Goal: Task Accomplishment & Management: Use online tool/utility

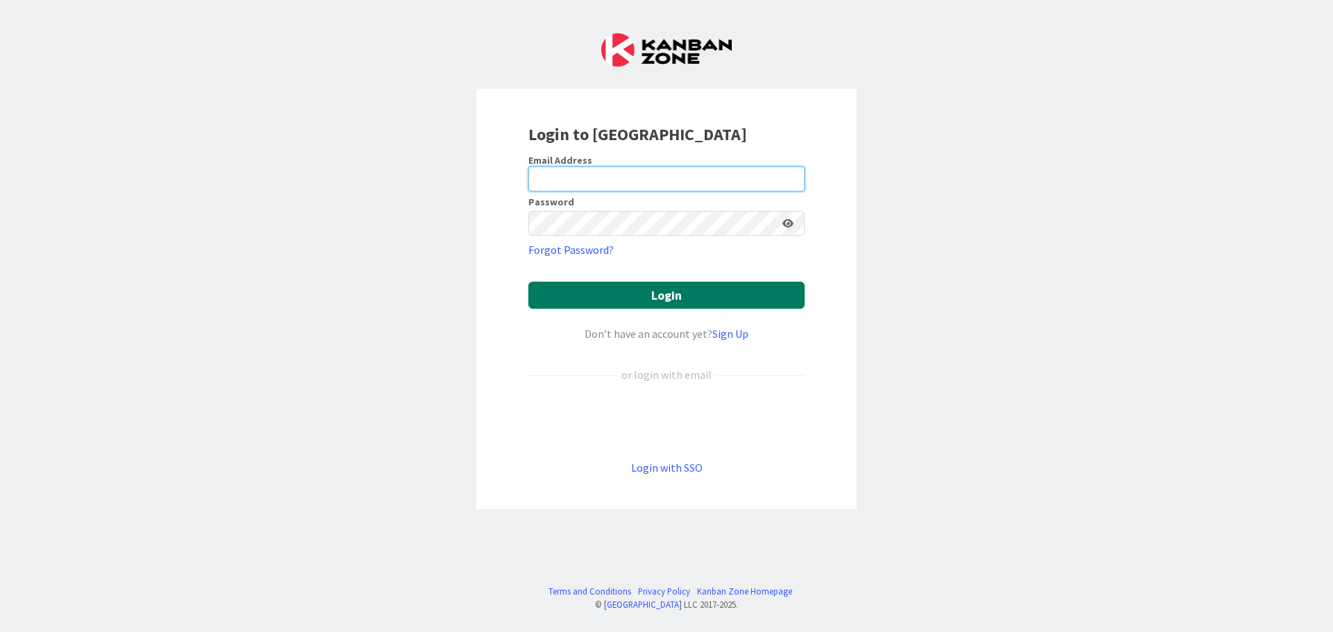
type input "[EMAIL_ADDRESS][DOMAIN_NAME]"
click at [654, 296] on button "Login" at bounding box center [666, 295] width 276 height 27
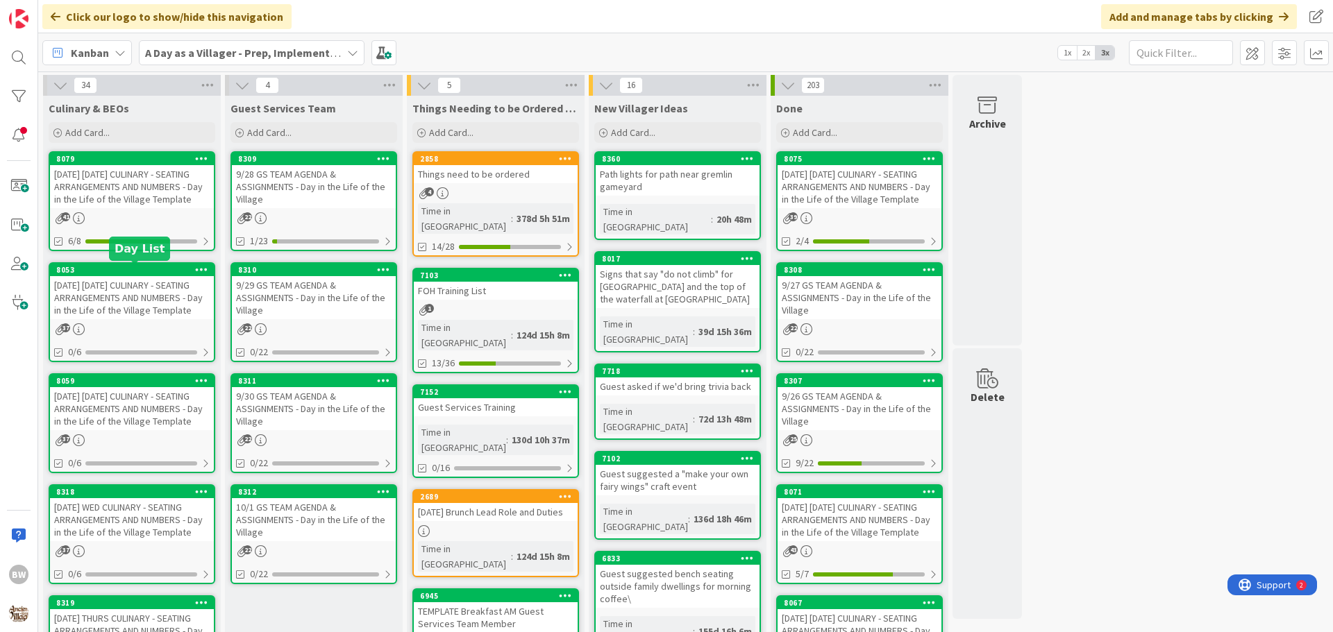
click at [142, 267] on div "8053" at bounding box center [135, 270] width 158 height 10
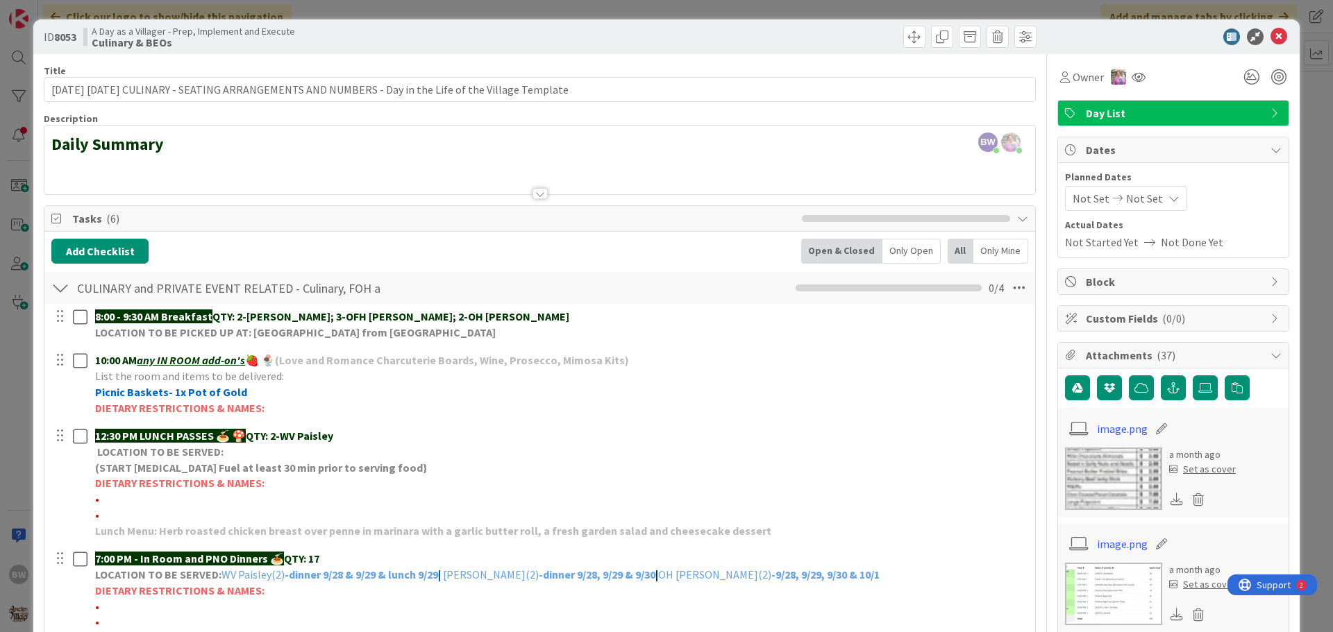
click at [532, 198] on div at bounding box center [539, 193] width 15 height 11
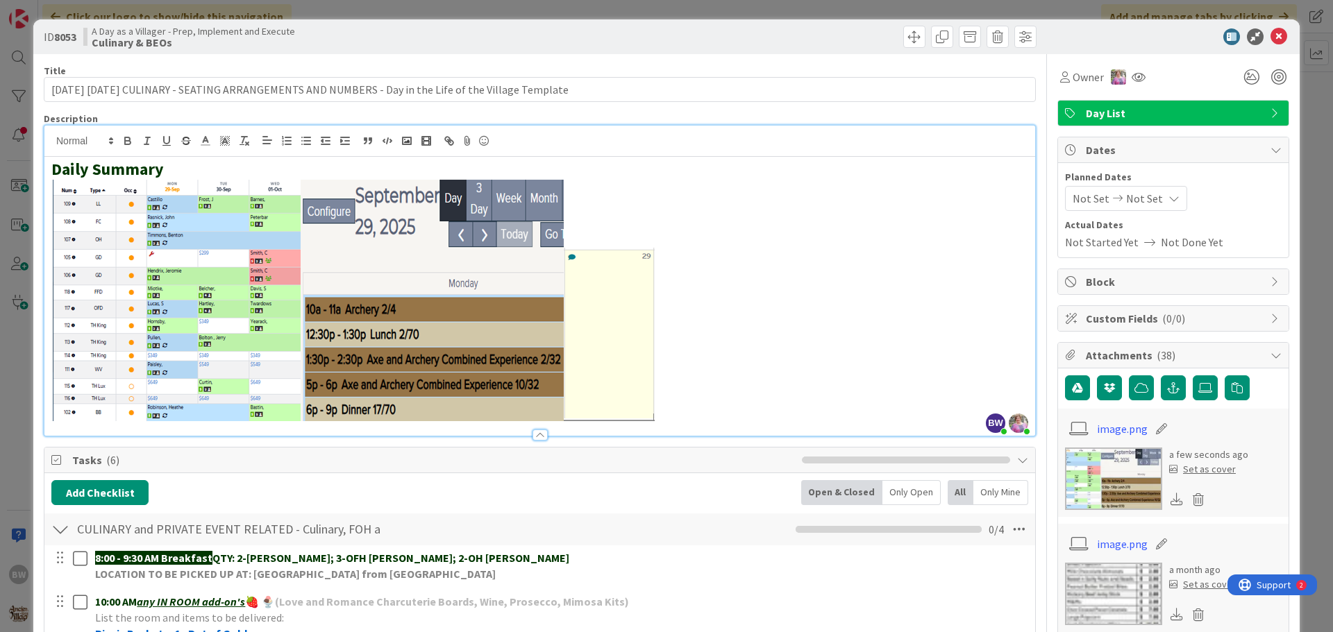
click at [668, 537] on div "CULINARY and PRIVATE EVENT RELATED - Culinary, FOH and GS Team including BEOs C…" at bounding box center [539, 530] width 990 height 32
click at [1271, 37] on icon at bounding box center [1278, 36] width 17 height 17
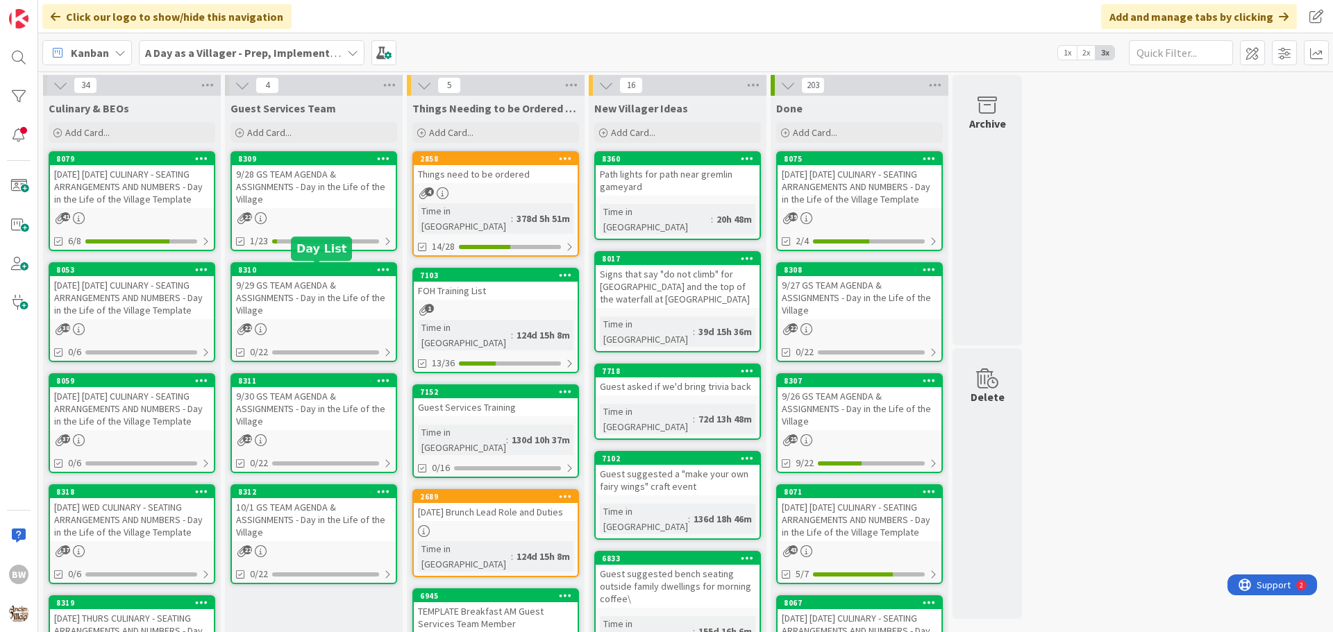
click at [307, 273] on div "8310" at bounding box center [317, 270] width 158 height 10
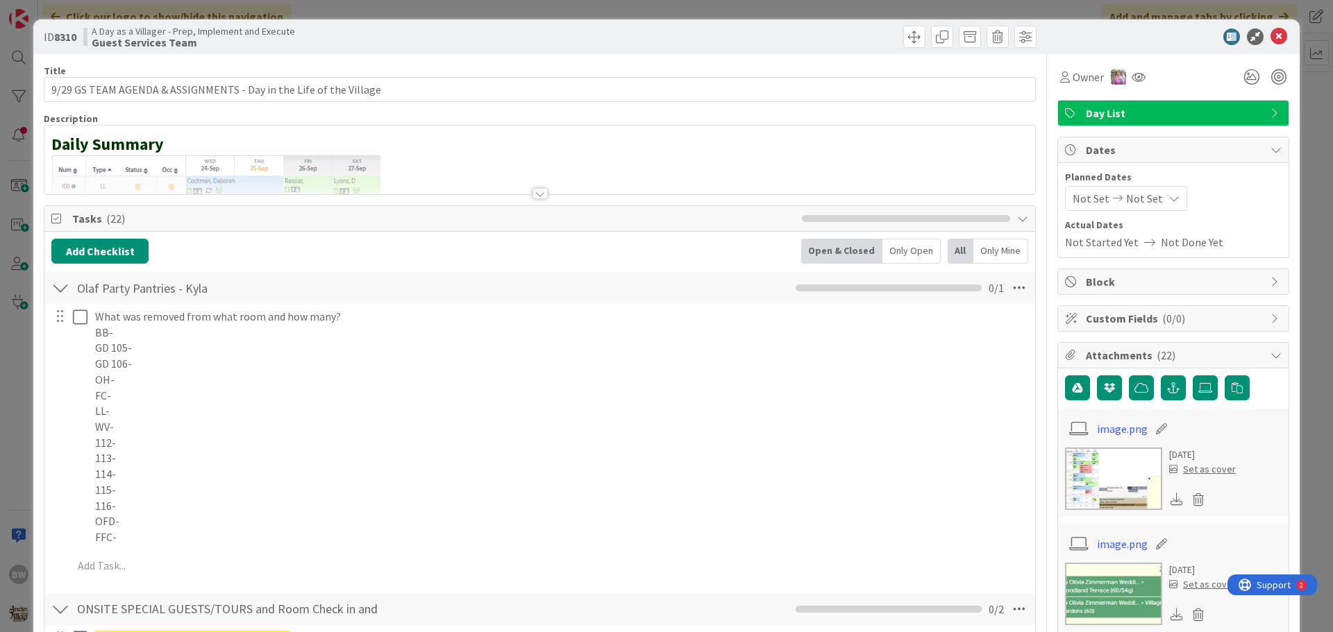
click at [535, 196] on div at bounding box center [539, 193] width 15 height 11
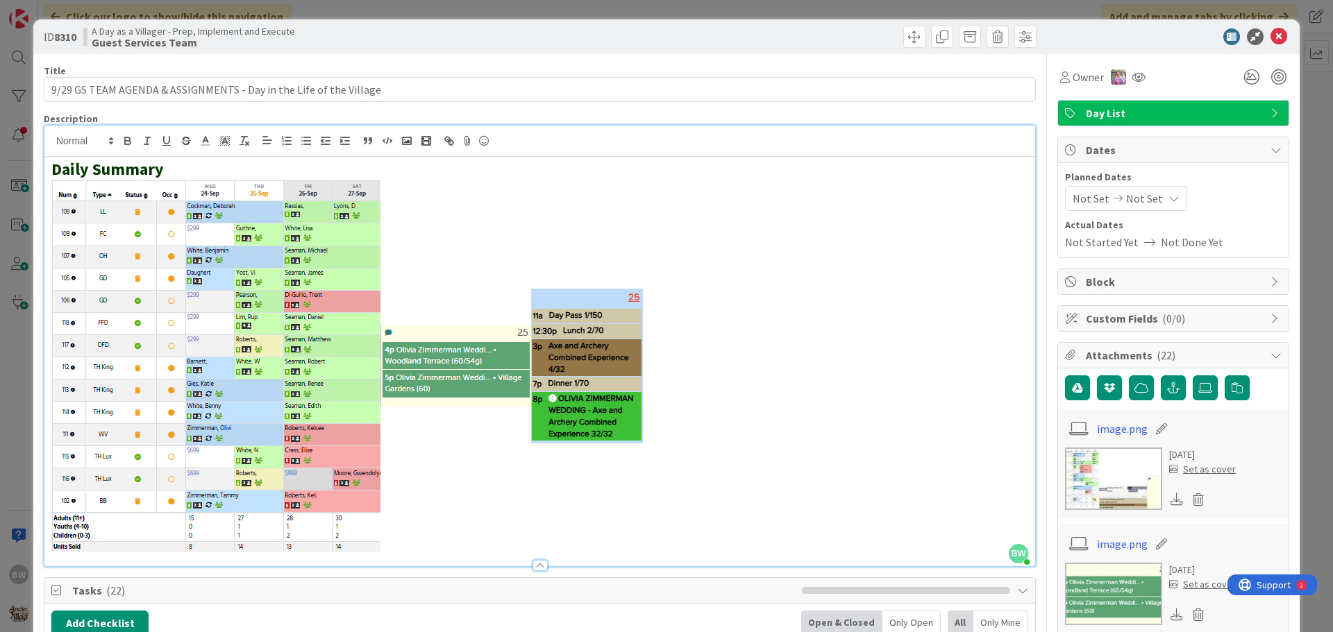
click at [678, 369] on p at bounding box center [539, 366] width 977 height 373
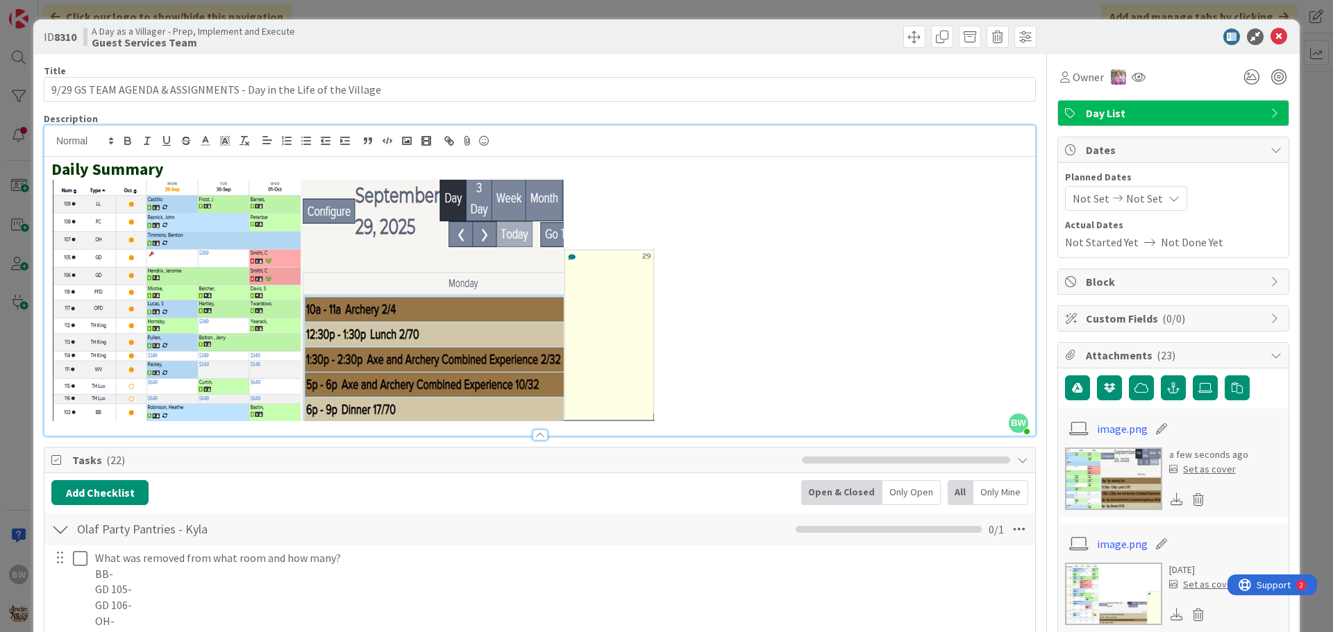
click at [601, 502] on div "Add Checklist Open & Closed Only Open All Only Mine" at bounding box center [539, 492] width 977 height 25
click at [1270, 36] on icon at bounding box center [1278, 36] width 17 height 17
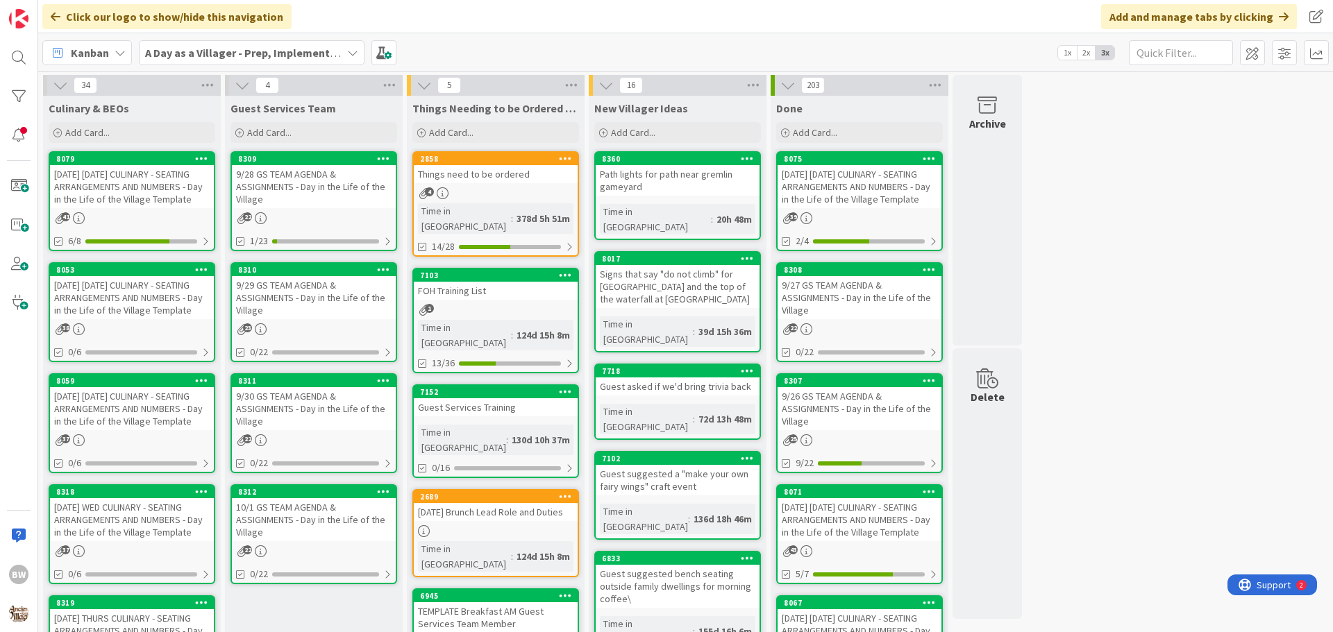
click at [117, 275] on div "8053" at bounding box center [132, 270] width 164 height 12
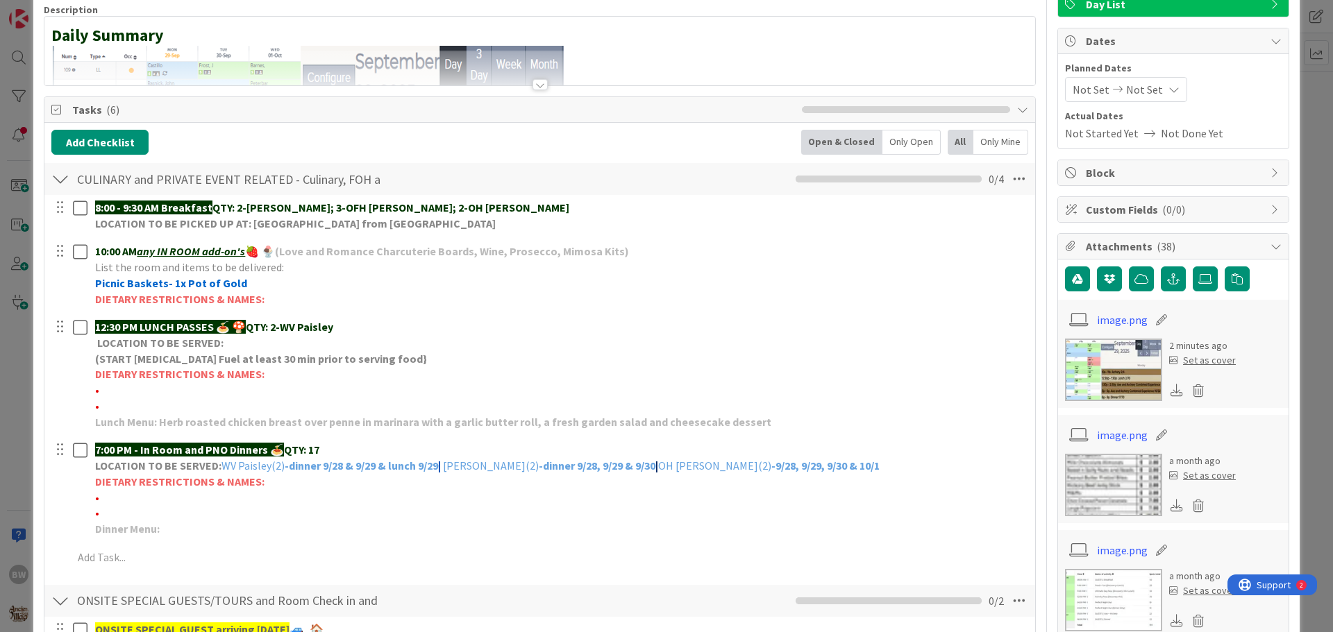
scroll to position [208, 0]
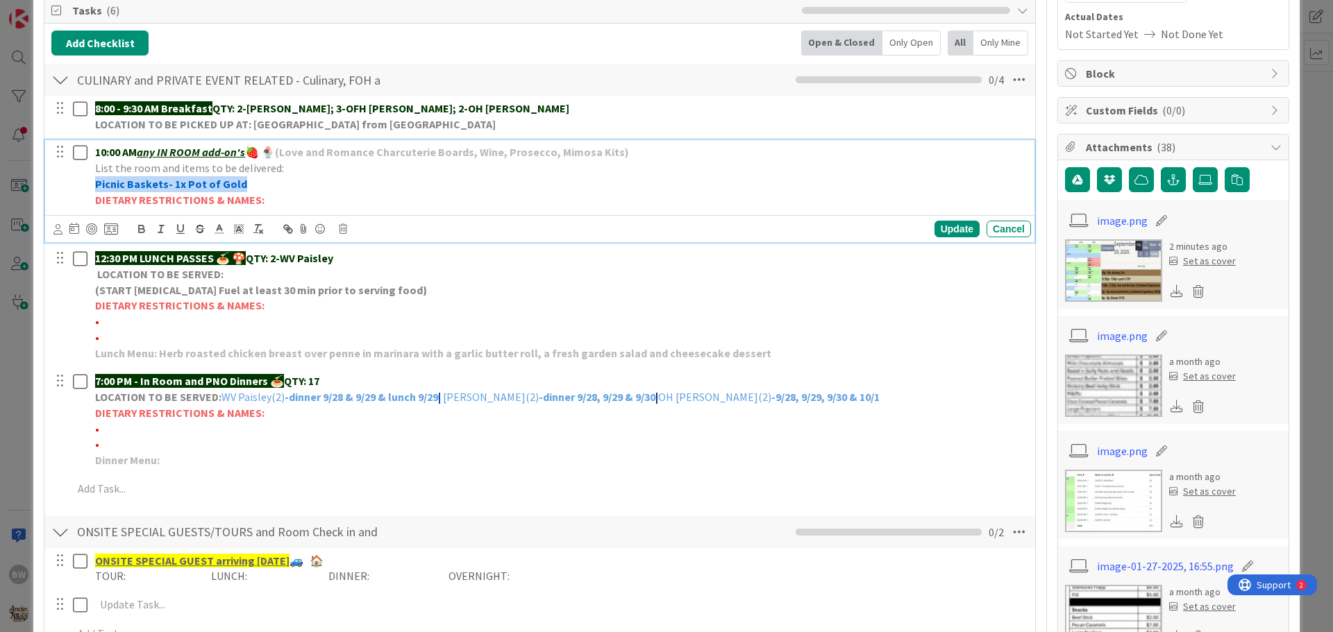
drag, startPoint x: 242, startPoint y: 185, endPoint x: 83, endPoint y: 192, distance: 159.1
click at [83, 192] on div "10:00 AM any IN ROOM add-on's 🍓 🍨 (Love and Romance Charcuterie Boards, Wine, P…" at bounding box center [541, 175] width 980 height 71
click at [941, 228] on div "Update" at bounding box center [956, 229] width 45 height 17
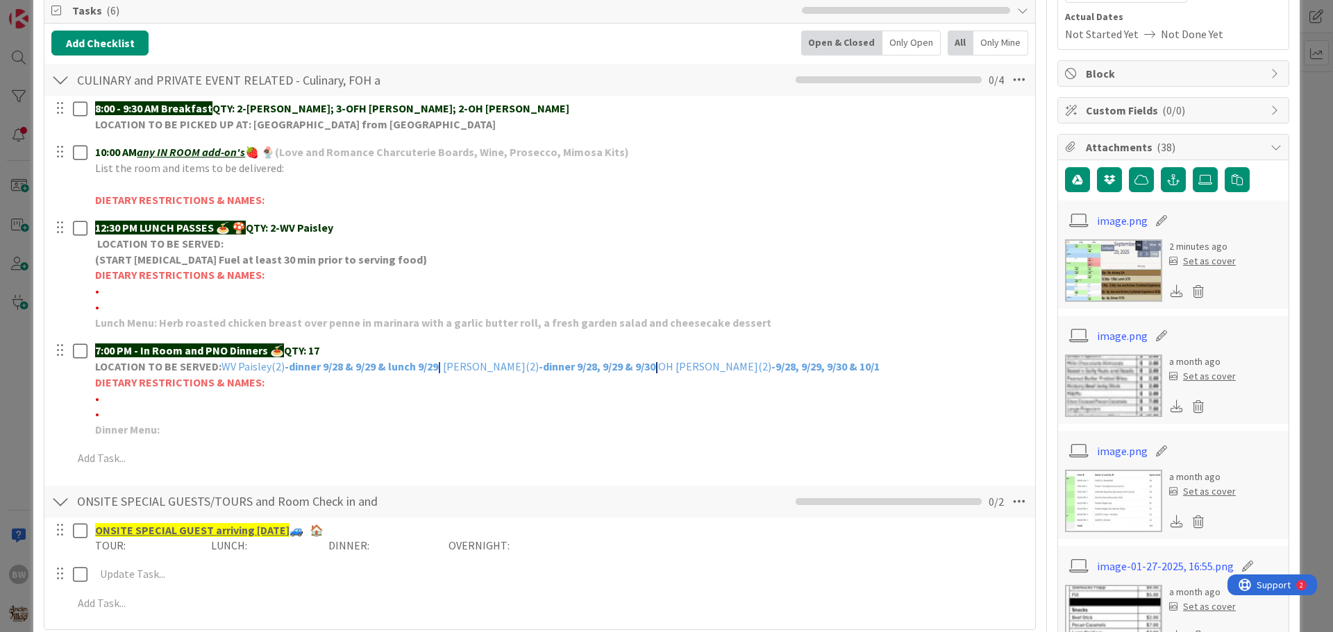
scroll to position [0, 0]
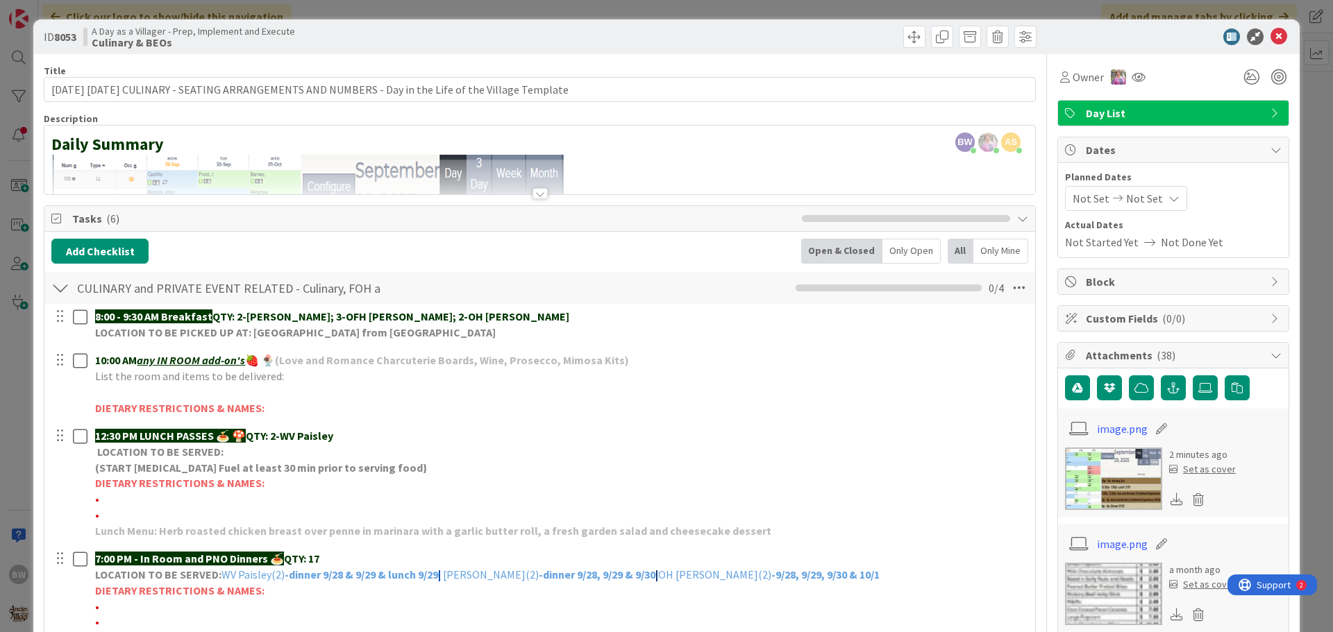
click at [537, 192] on div at bounding box center [539, 193] width 15 height 11
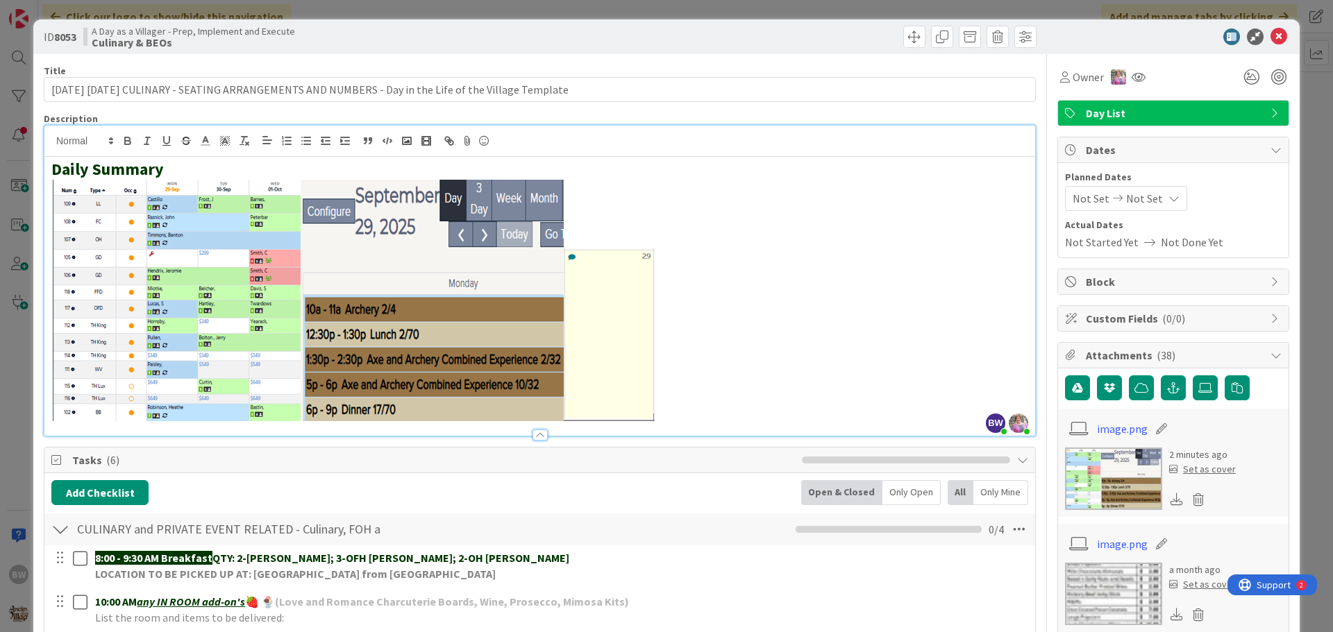
click at [1237, 164] on div "Planned Dates Not Set Not Set Actual Dates Not Started Yet Not Done Yet" at bounding box center [1173, 210] width 230 height 94
